Goal: Feedback & Contribution: Contribute content

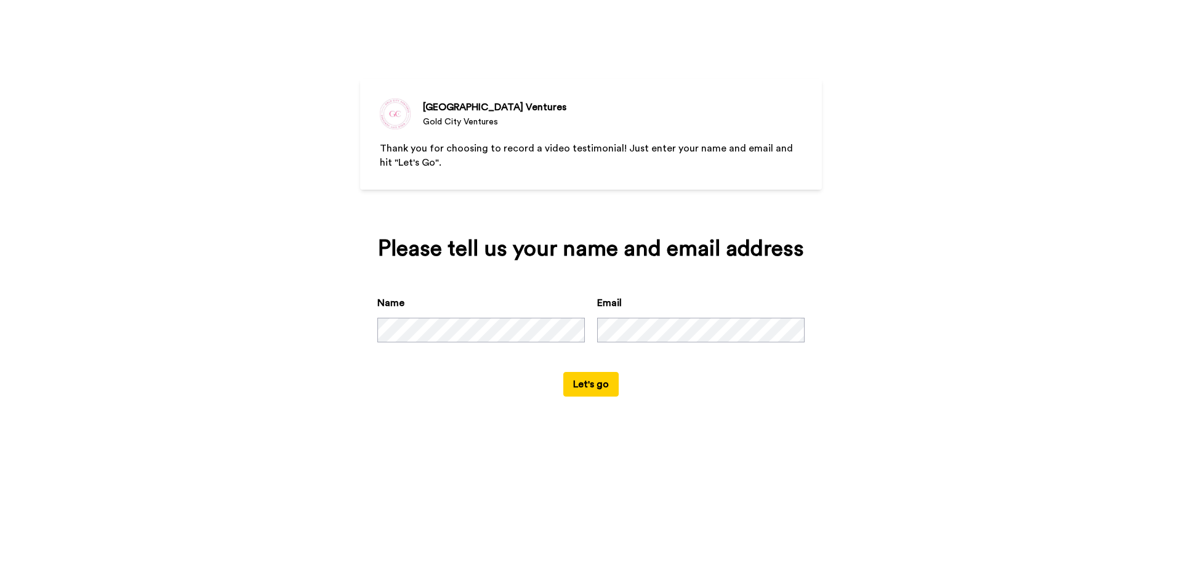
click at [597, 390] on button "Let's go" at bounding box center [590, 384] width 55 height 25
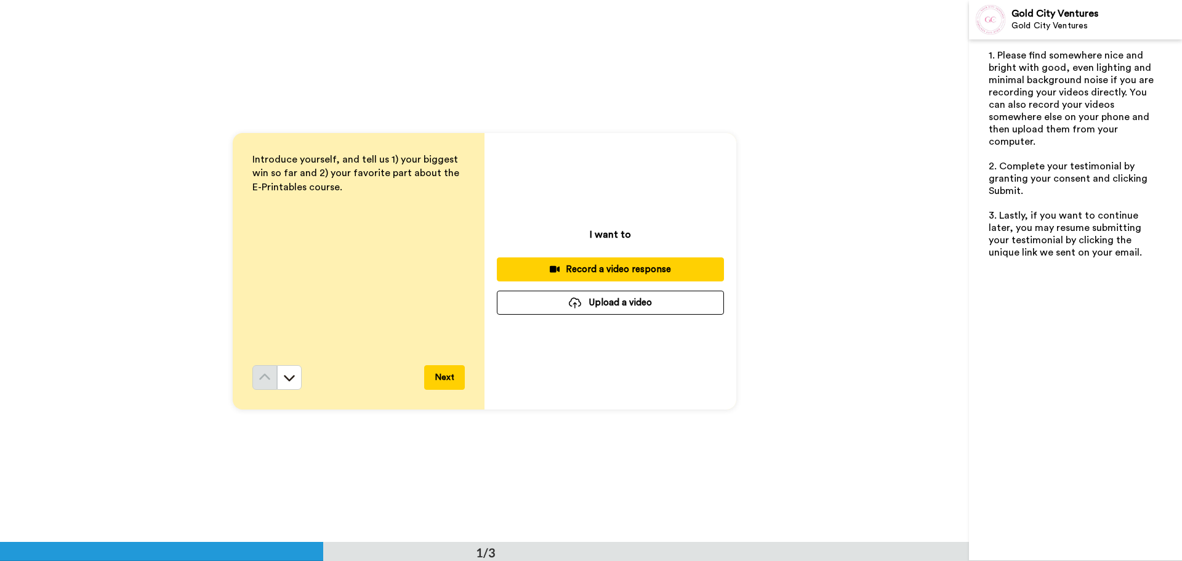
click at [599, 298] on button "Upload a video" at bounding box center [610, 302] width 227 height 24
click at [586, 303] on button "Upload a video" at bounding box center [610, 302] width 227 height 24
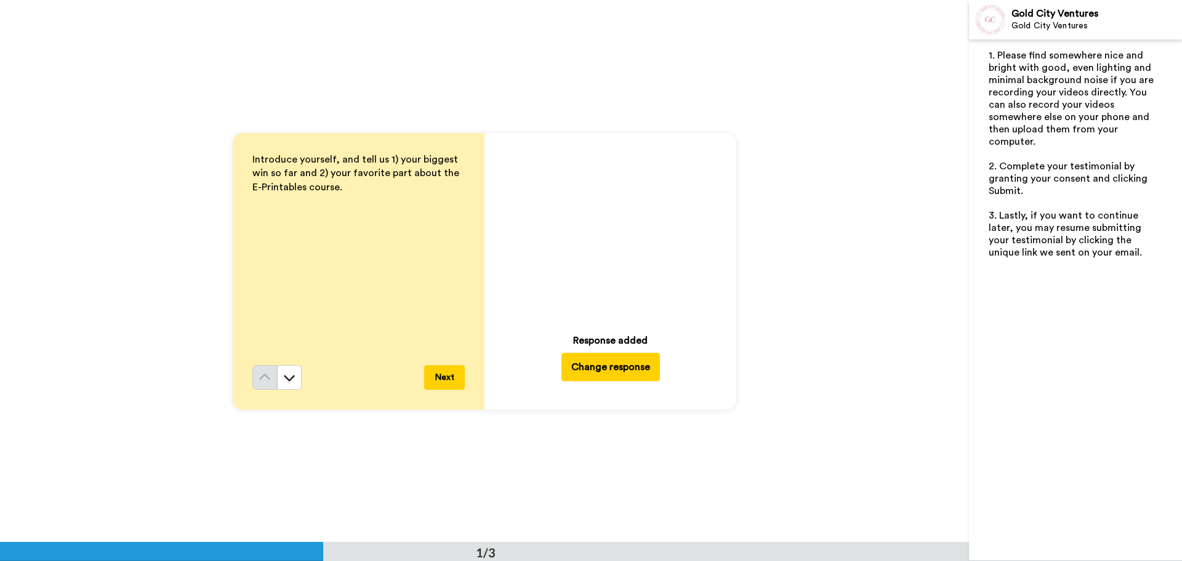
click at [609, 230] on icon "Play/Pause" at bounding box center [610, 228] width 33 height 58
click at [601, 226] on icon at bounding box center [610, 228] width 33 height 33
click at [431, 377] on button "Next" at bounding box center [444, 377] width 41 height 25
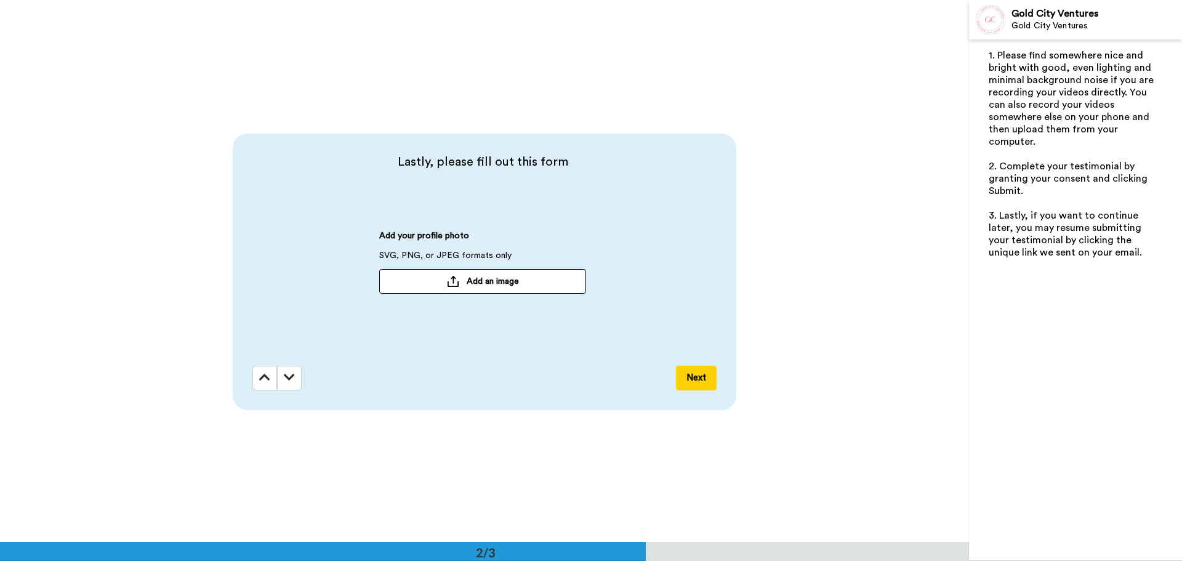
scroll to position [542, 0]
click at [505, 279] on span "Add an image" at bounding box center [492, 280] width 52 height 12
click at [692, 373] on button "Next" at bounding box center [696, 376] width 41 height 25
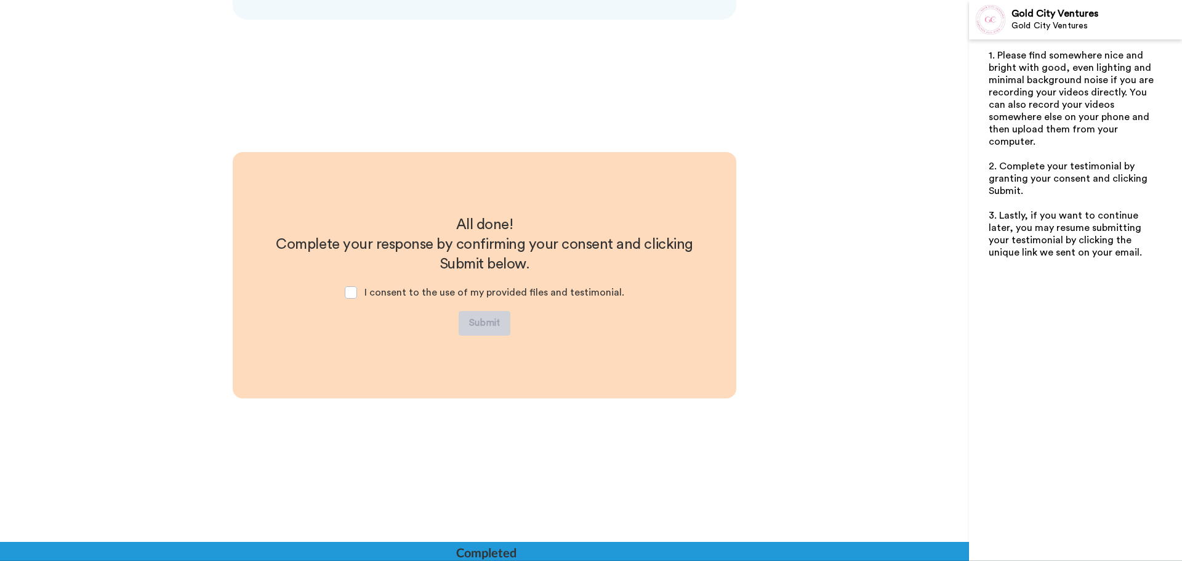
scroll to position [936, 0]
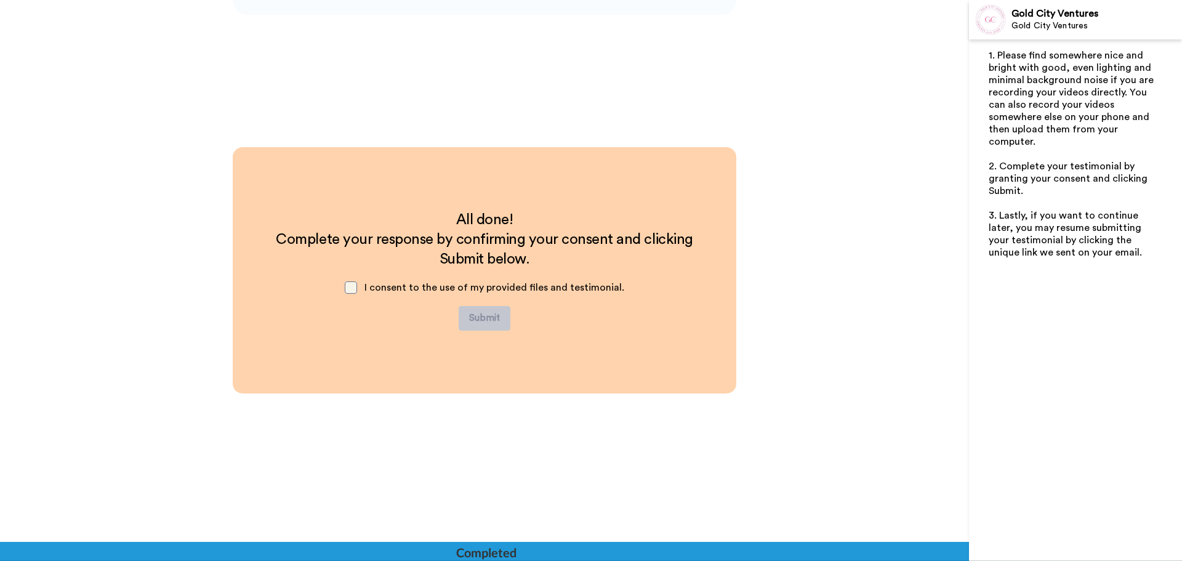
click at [356, 284] on span at bounding box center [351, 287] width 12 height 12
click at [484, 314] on button "Submit" at bounding box center [484, 318] width 52 height 25
